Goal: Navigation & Orientation: Go to known website

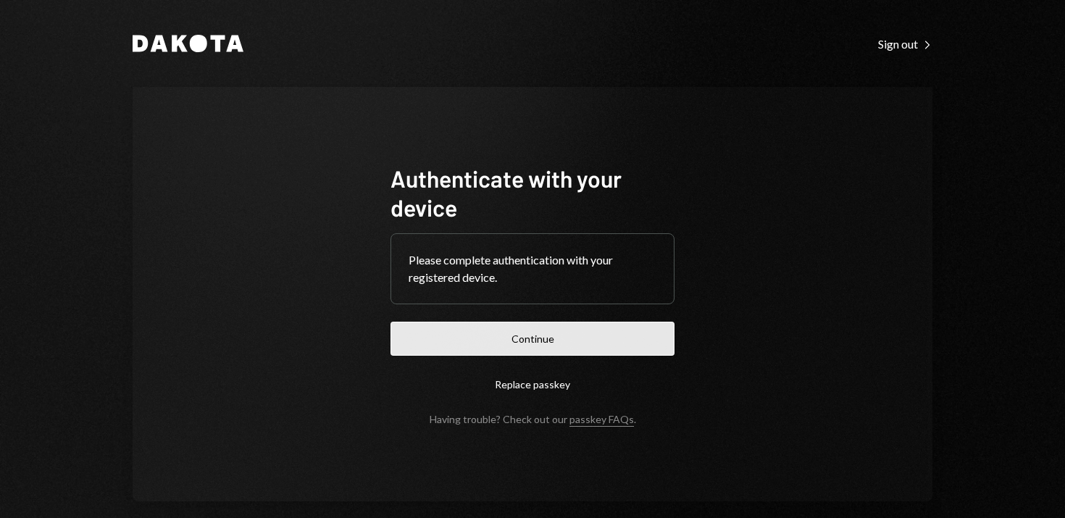
click at [552, 331] on button "Continue" at bounding box center [533, 339] width 284 height 34
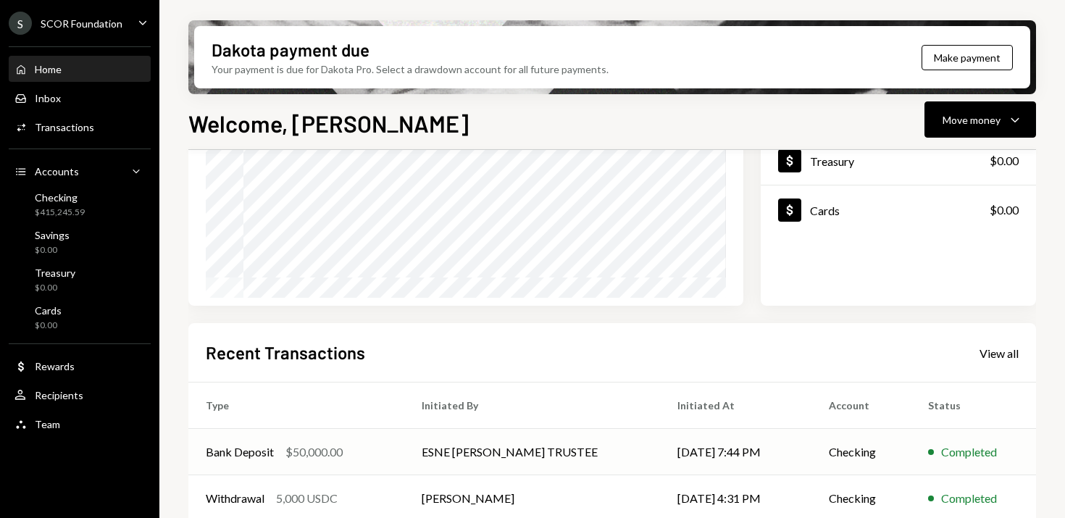
scroll to position [106, 0]
